Goal: Information Seeking & Learning: Learn about a topic

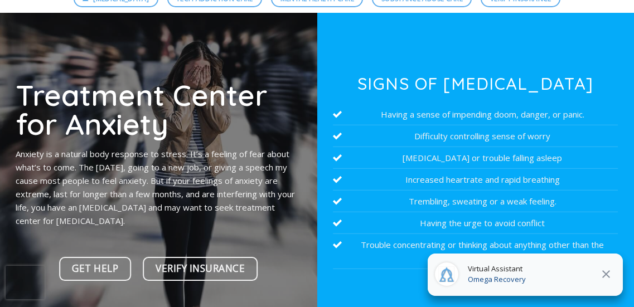
scroll to position [112, 0]
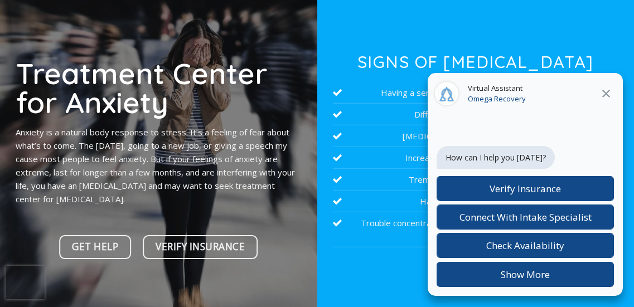
click at [604, 94] on icon "Close" at bounding box center [606, 93] width 13 height 13
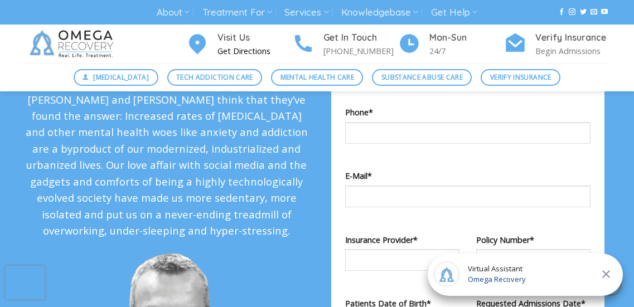
scroll to position [1060, 0]
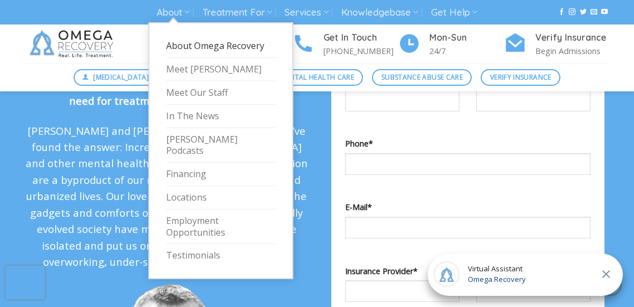
click at [186, 44] on link "About Omega Recovery" at bounding box center [220, 46] width 109 height 23
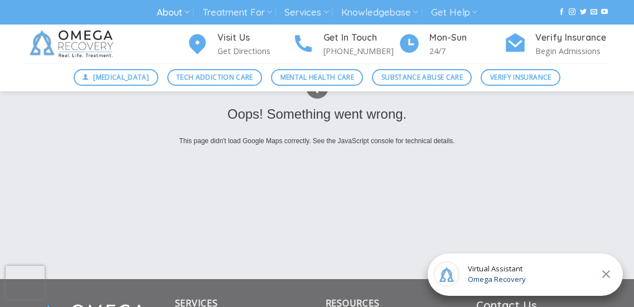
scroll to position [1618, 0]
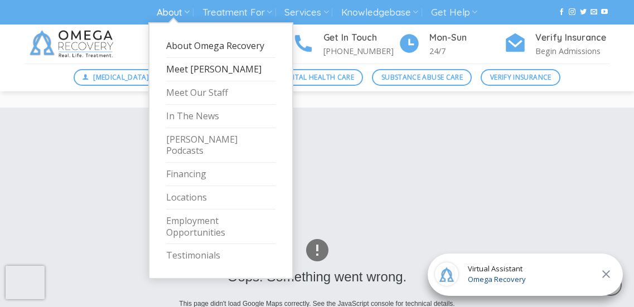
click at [183, 74] on link "Meet [PERSON_NAME]" at bounding box center [220, 69] width 109 height 23
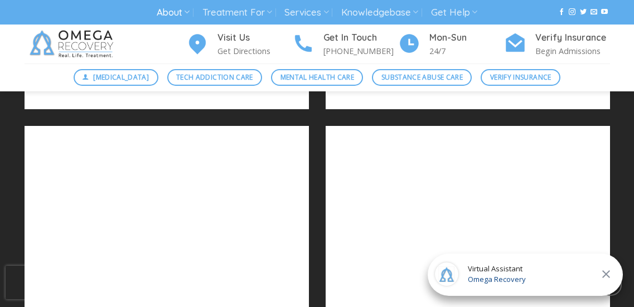
scroll to position [1172, 0]
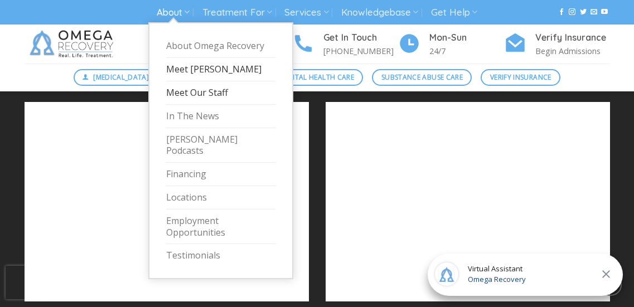
click at [186, 97] on link "Meet Our Staff" at bounding box center [220, 92] width 109 height 23
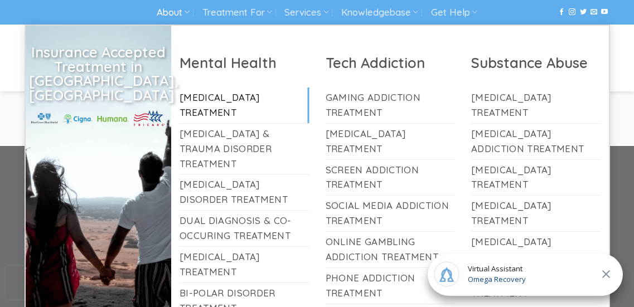
scroll to position [5523, 0]
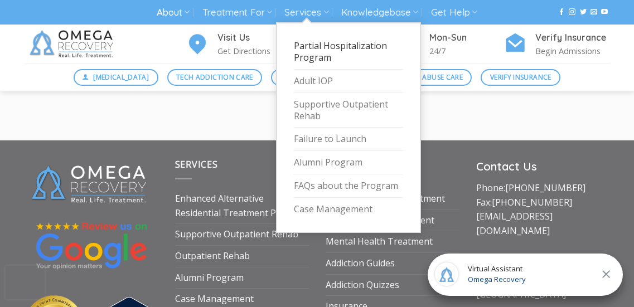
click at [317, 46] on link "Partial Hospitalization Program" at bounding box center [348, 52] width 109 height 35
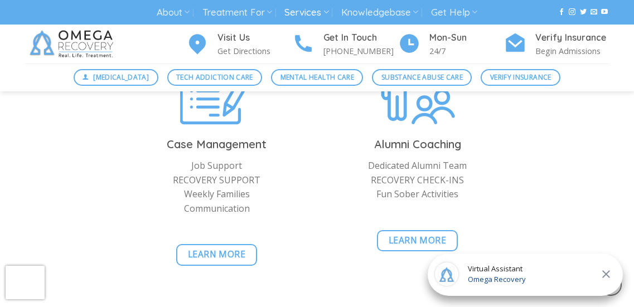
scroll to position [2678, 0]
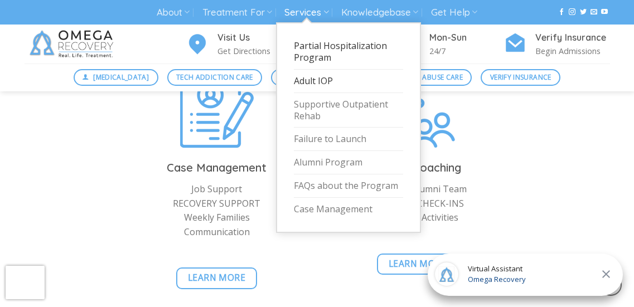
click at [325, 82] on link "Adult IOP" at bounding box center [348, 81] width 109 height 23
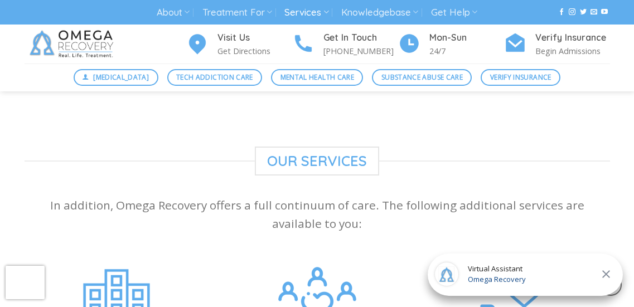
scroll to position [1004, 0]
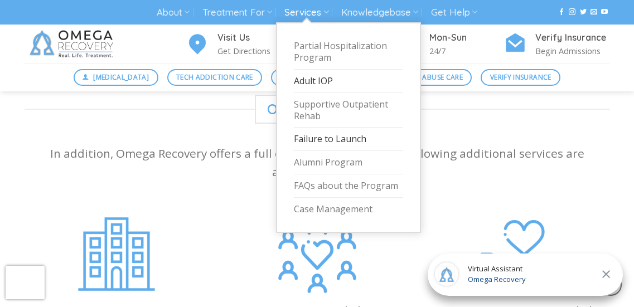
click at [325, 143] on link "Failure to Launch" at bounding box center [348, 139] width 109 height 23
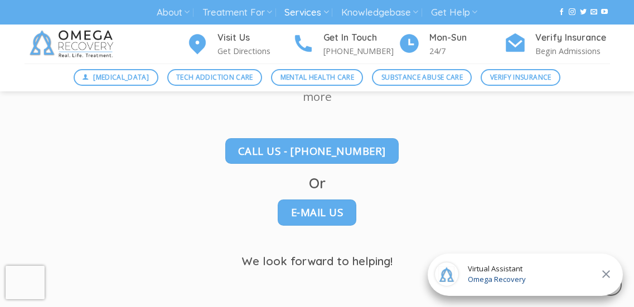
scroll to position [1172, 0]
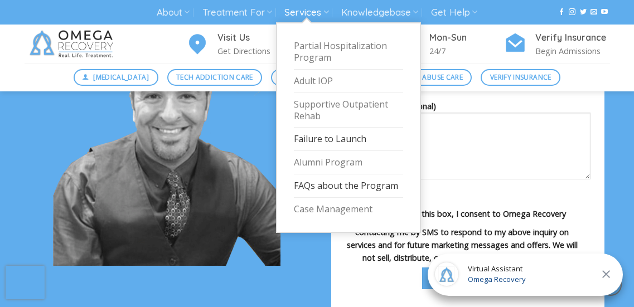
click at [321, 186] on link "FAQs about the Program" at bounding box center [348, 186] width 109 height 23
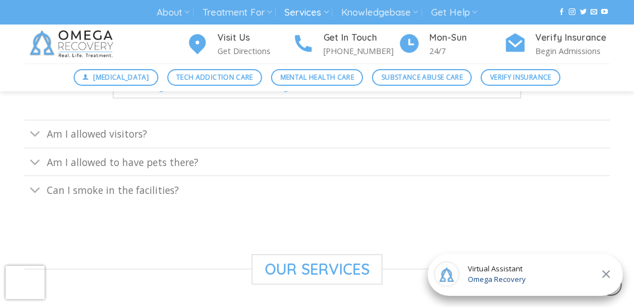
scroll to position [669, 0]
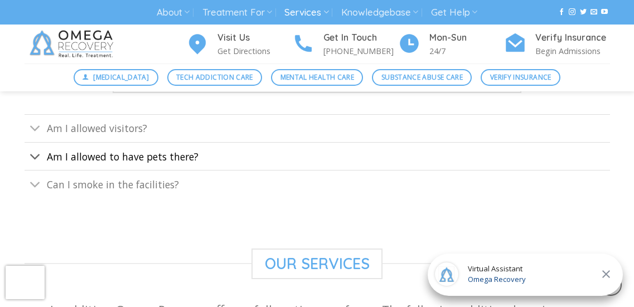
click at [182, 157] on span "Am I allowed to have pets there?" at bounding box center [123, 156] width 152 height 13
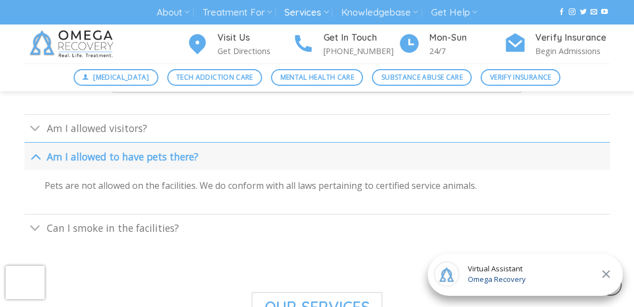
scroll to position [725, 0]
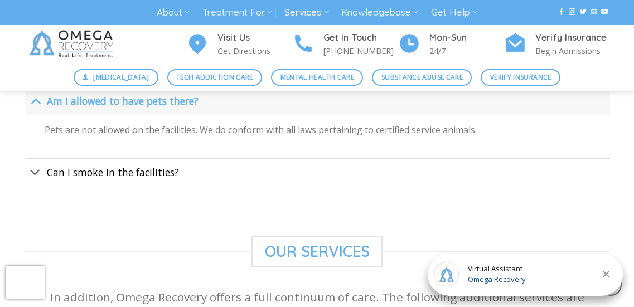
click at [145, 172] on span "Can I smoke in the facilities?" at bounding box center [113, 172] width 132 height 13
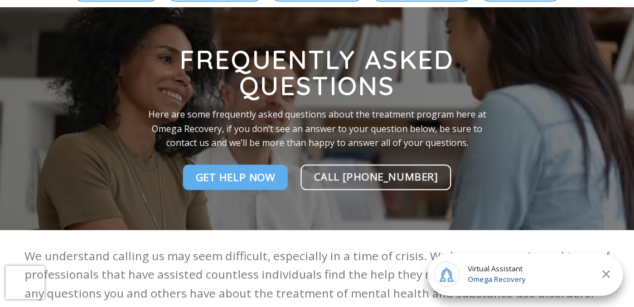
scroll to position [0, 0]
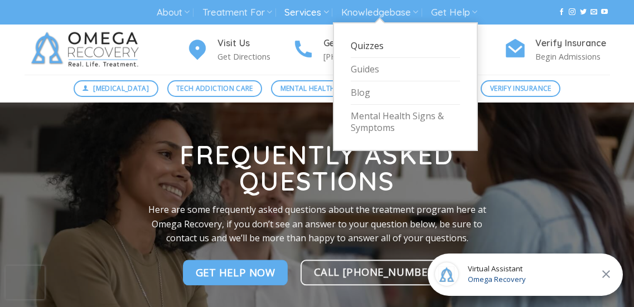
click at [364, 46] on link "Quizzes" at bounding box center [405, 46] width 109 height 23
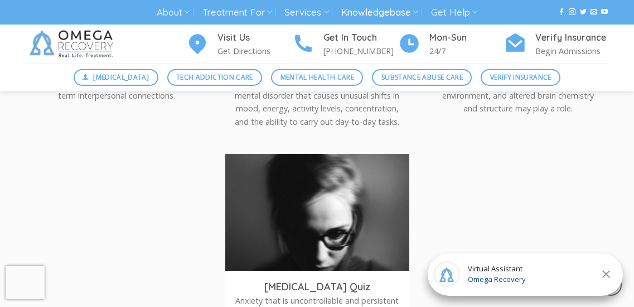
scroll to position [614, 0]
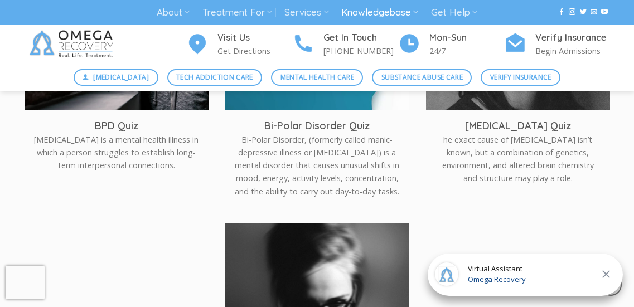
click at [282, 258] on img at bounding box center [317, 285] width 184 height 123
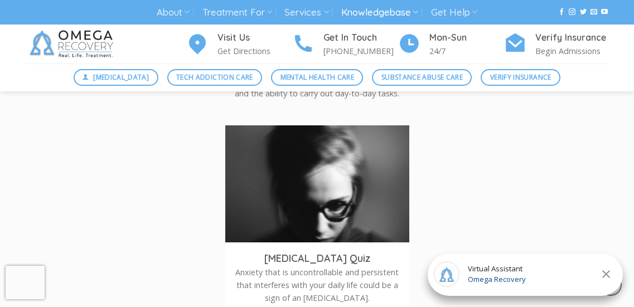
scroll to position [725, 0]
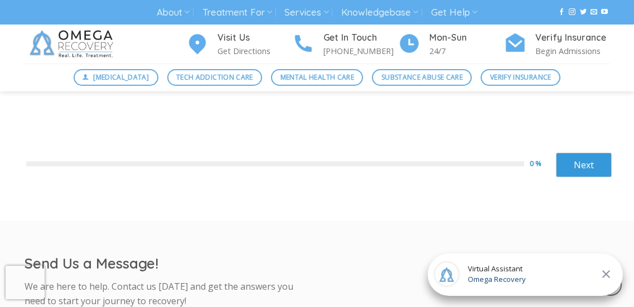
scroll to position [391, 0]
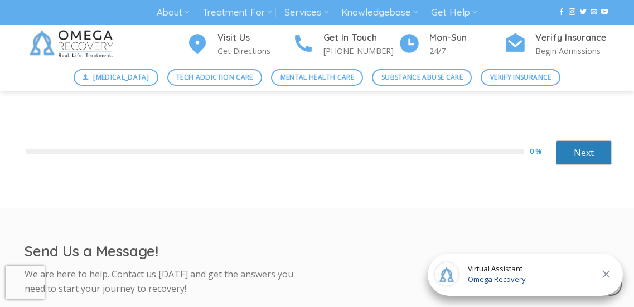
click at [578, 158] on link "Next" at bounding box center [584, 153] width 56 height 25
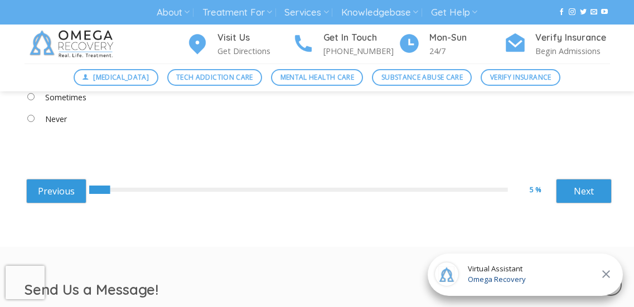
scroll to position [502, 0]
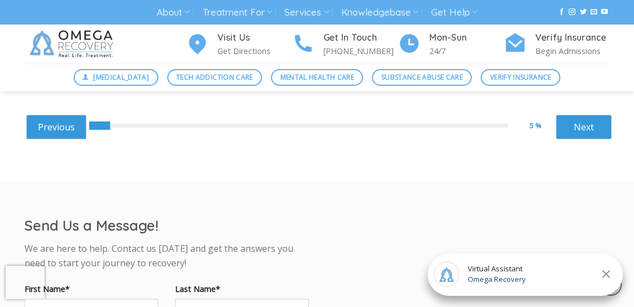
click at [575, 127] on link "Next" at bounding box center [584, 127] width 56 height 25
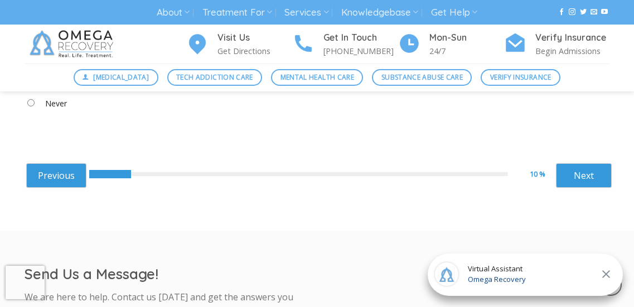
scroll to position [446, 0]
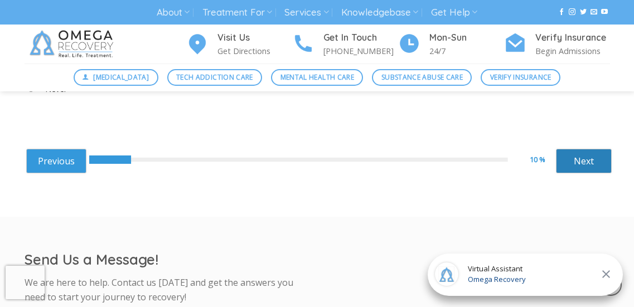
click at [580, 155] on link "Next" at bounding box center [584, 161] width 56 height 25
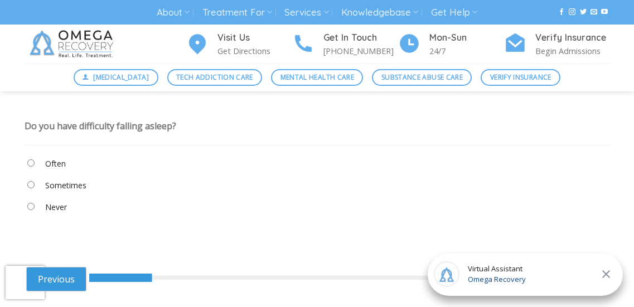
scroll to position [279, 0]
